Goal: Manage account settings

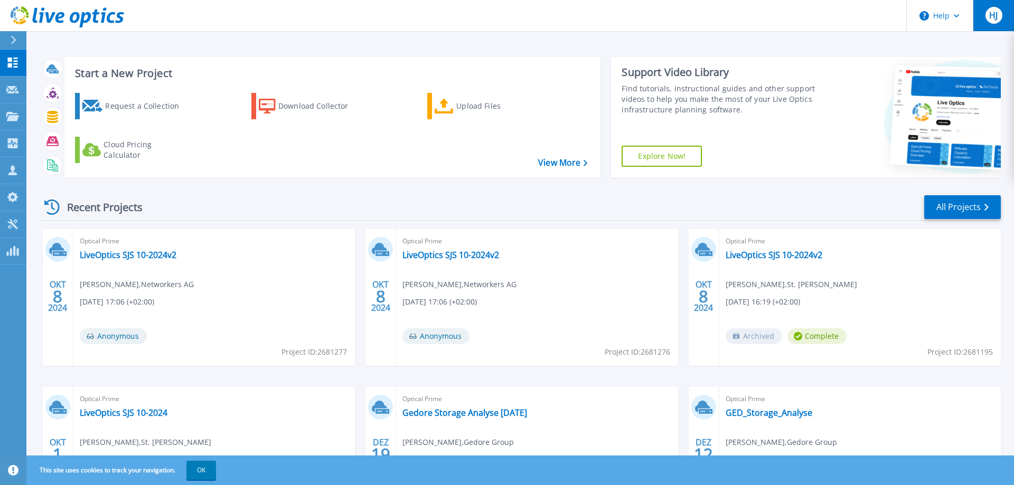
click at [987, 13] on div "HJ" at bounding box center [994, 15] width 17 height 17
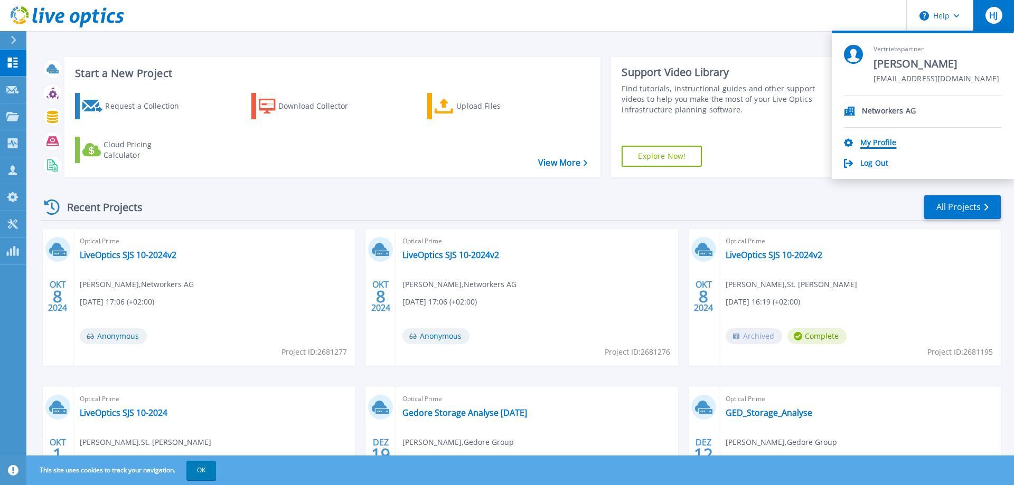
click at [867, 145] on link "My Profile" at bounding box center [879, 143] width 36 height 10
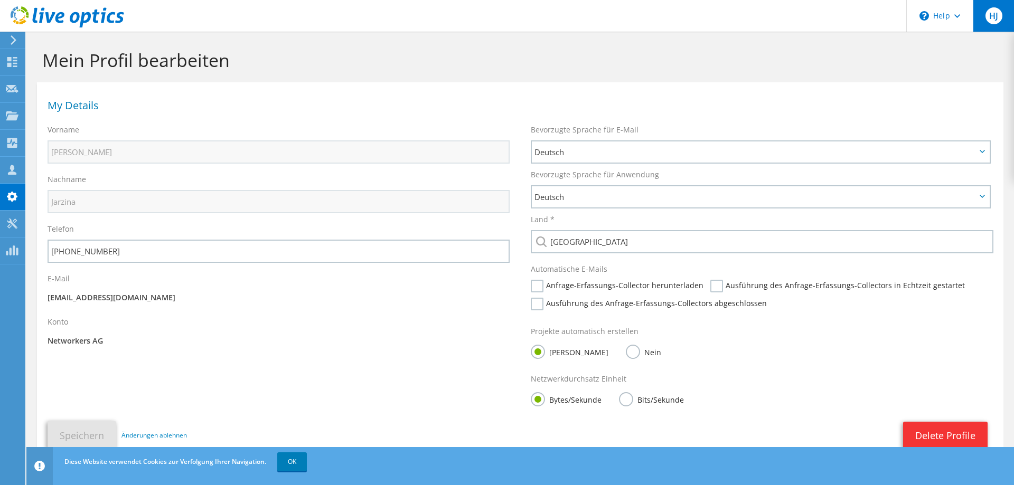
click at [989, 12] on span "HJ" at bounding box center [994, 15] width 17 height 17
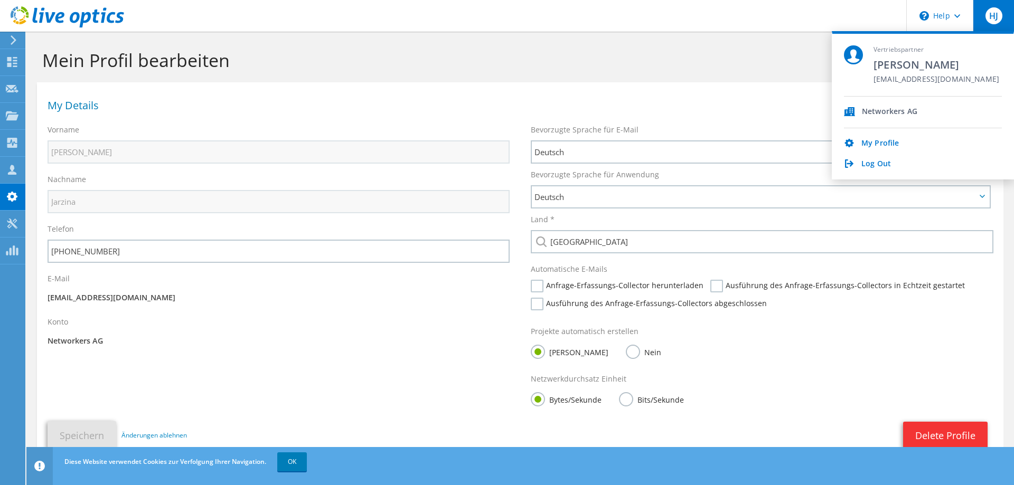
click at [928, 70] on span "[PERSON_NAME]" at bounding box center [937, 65] width 126 height 14
click at [884, 137] on div "My Profile Log Out" at bounding box center [923, 148] width 158 height 41
click at [884, 146] on link "My Profile" at bounding box center [881, 144] width 38 height 10
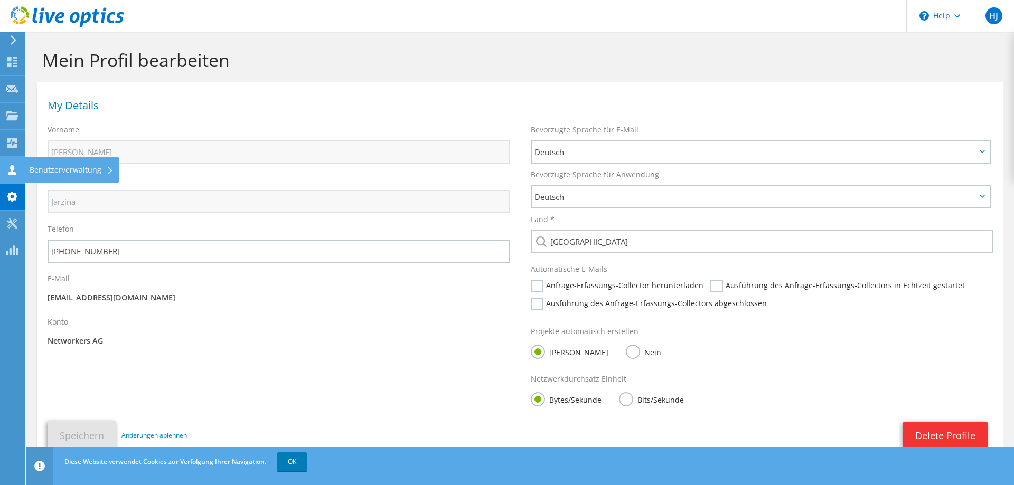
click at [53, 173] on div "Benutzerverwaltung" at bounding box center [71, 170] width 95 height 26
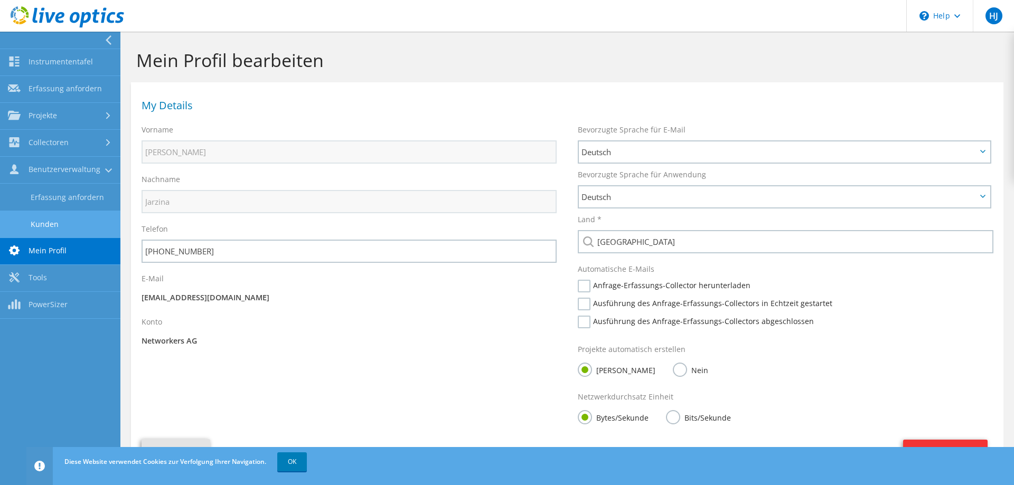
click at [67, 222] on link "Kunden" at bounding box center [60, 224] width 120 height 27
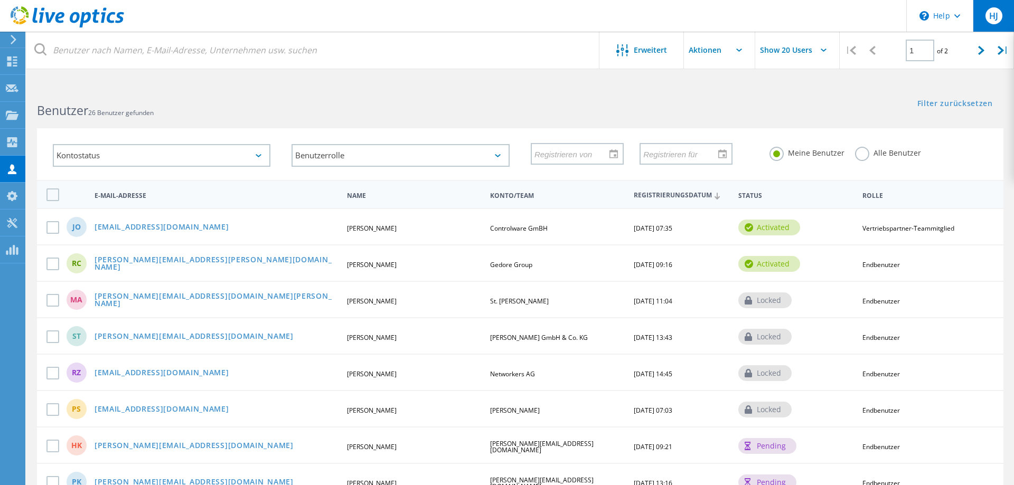
click at [983, 21] on div "HJ" at bounding box center [993, 16] width 41 height 32
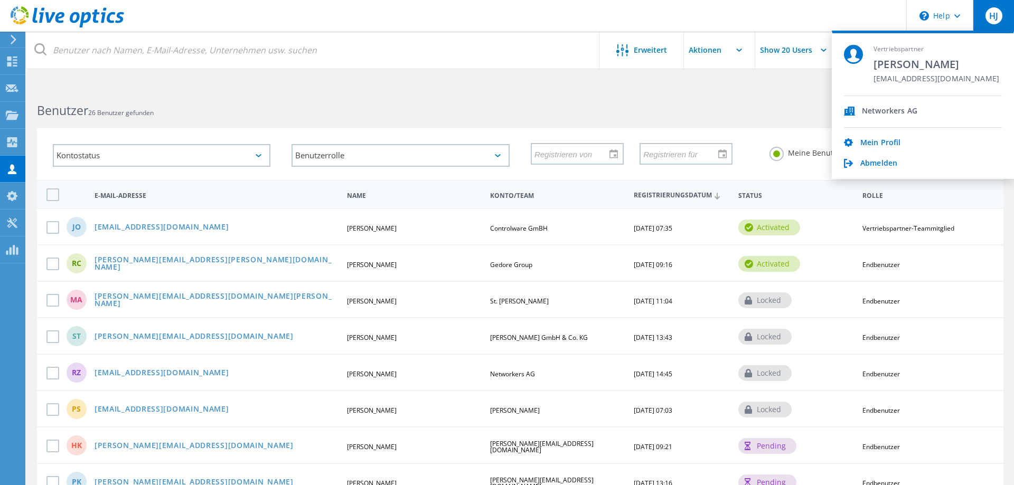
click at [890, 113] on span "Networkers AG" at bounding box center [889, 112] width 55 height 10
click at [885, 146] on link "Mein Profil" at bounding box center [881, 143] width 41 height 10
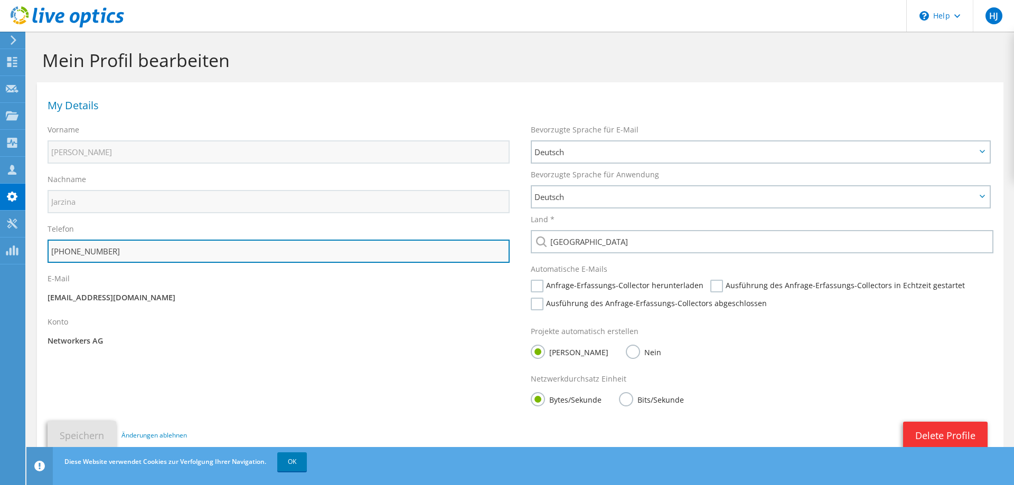
click at [150, 256] on input "+49-2331-8095-225" at bounding box center [279, 251] width 462 height 23
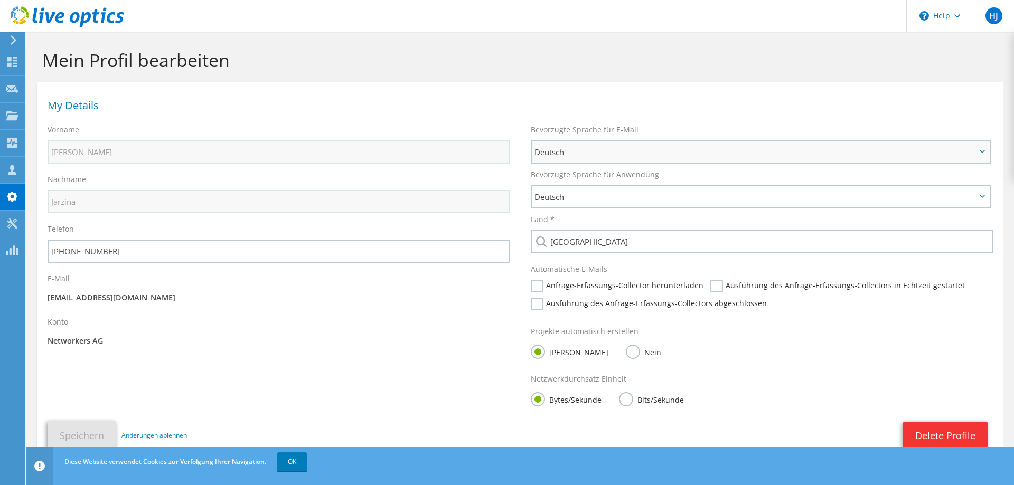
click at [602, 155] on span "Deutsch" at bounding box center [756, 152] width 442 height 13
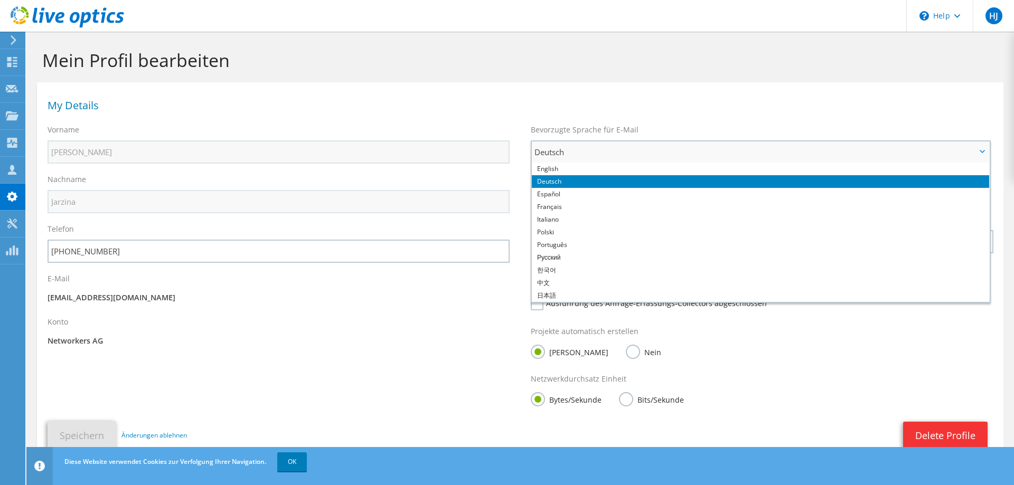
click at [602, 155] on span "Deutsch" at bounding box center [756, 152] width 442 height 13
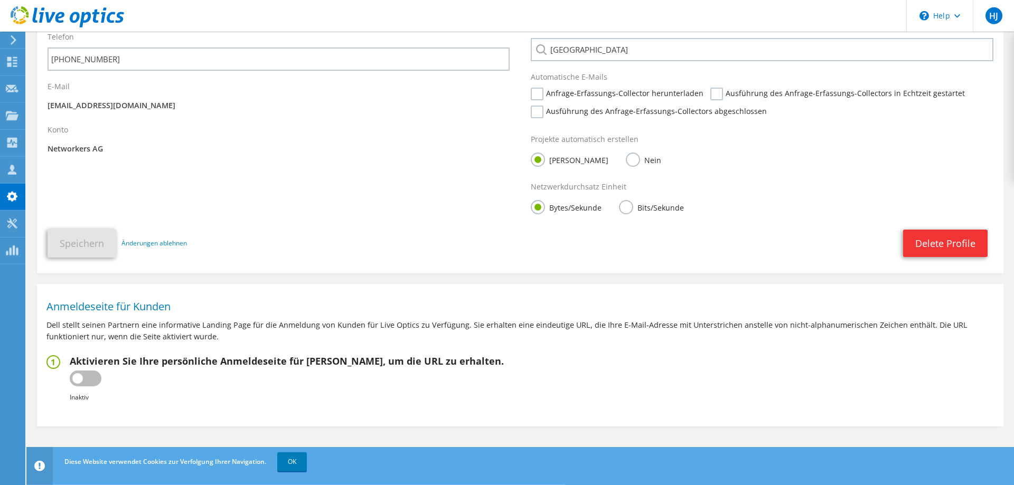
scroll to position [198, 0]
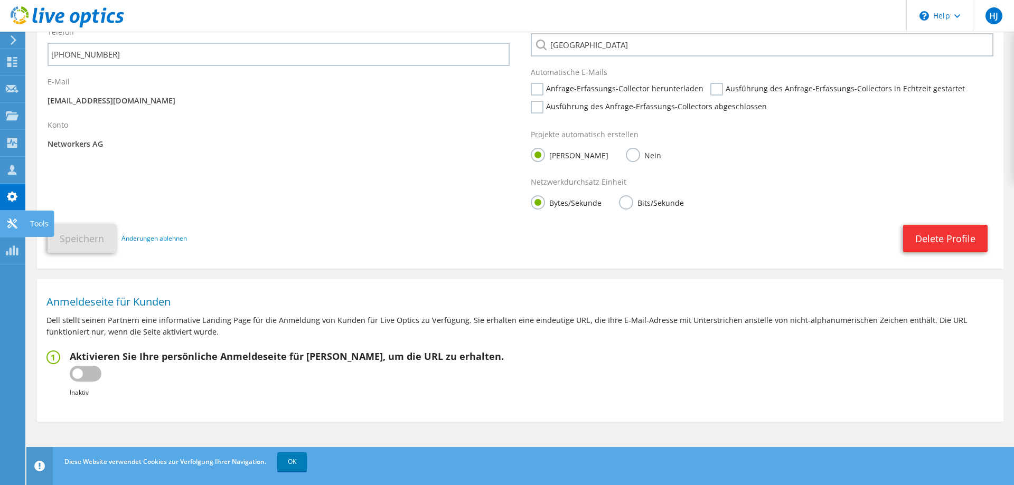
click at [17, 225] on icon at bounding box center [12, 224] width 13 height 10
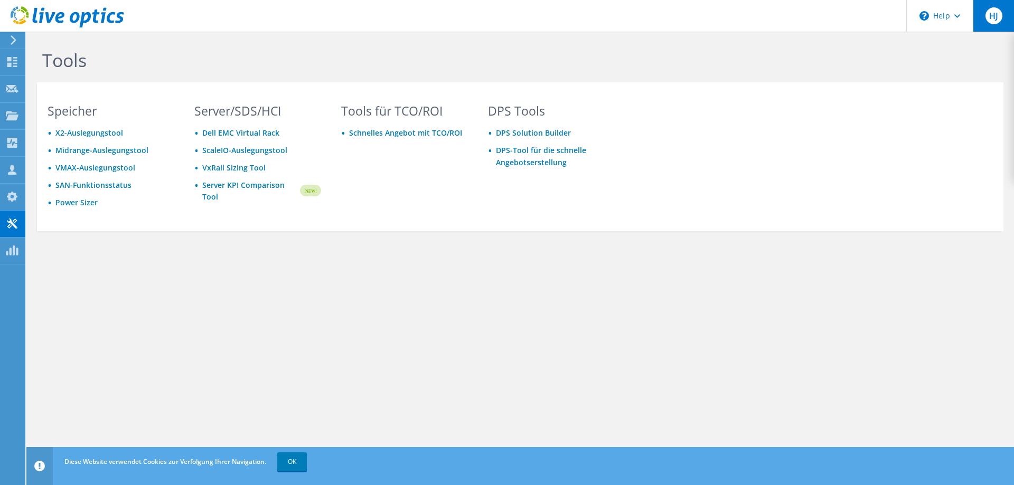
click at [1010, 20] on div "HJ" at bounding box center [993, 16] width 41 height 32
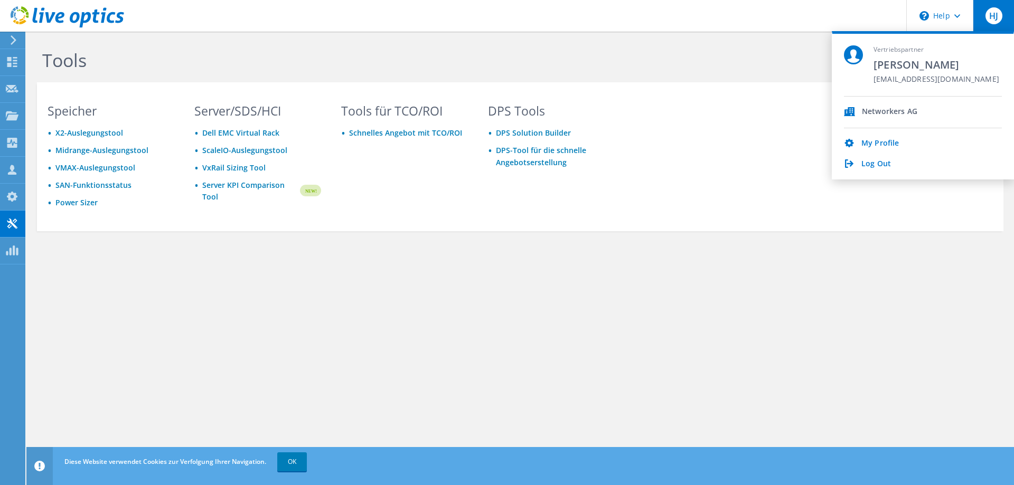
click at [868, 170] on div "Vertriebspartner [PERSON_NAME] [PERSON_NAME][EMAIL_ADDRESS][DOMAIN_NAME] Networ…" at bounding box center [923, 105] width 182 height 148
click at [870, 167] on link "Log Out" at bounding box center [877, 165] width 30 height 10
